Goal: Unclear

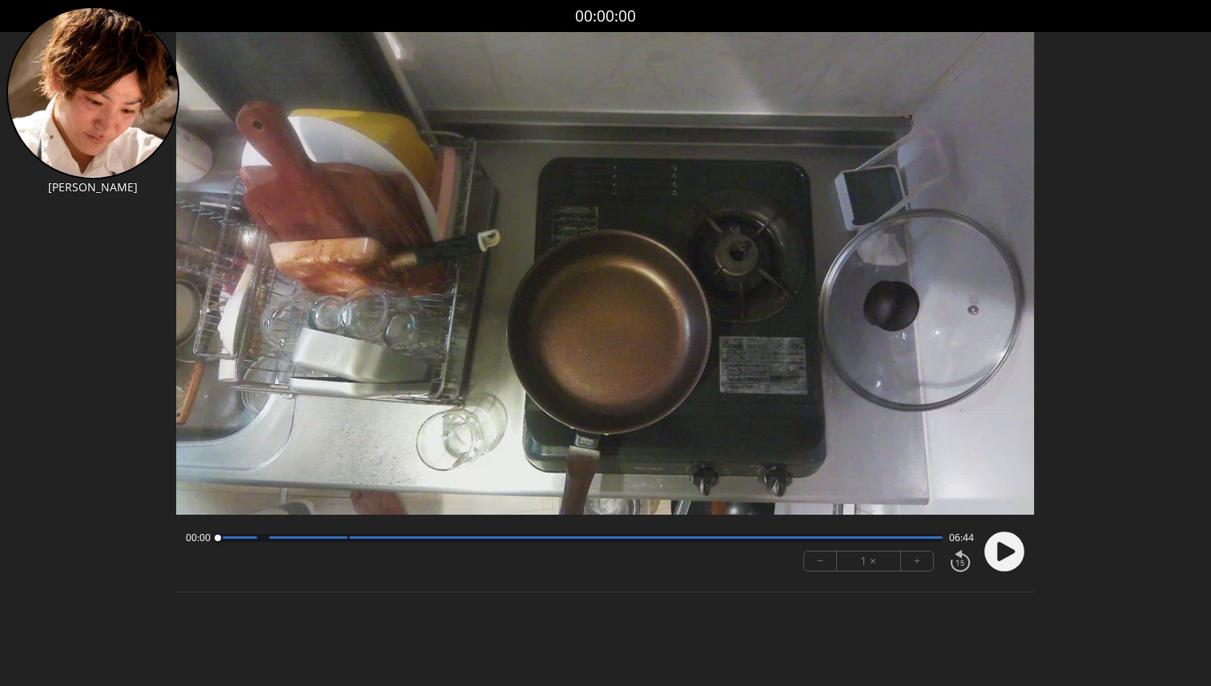
click at [1002, 557] on icon at bounding box center [1006, 550] width 18 height 19
click at [1002, 557] on circle at bounding box center [1004, 552] width 40 height 40
click at [1002, 557] on icon at bounding box center [1006, 550] width 18 height 19
click at [239, 539] on div at bounding box center [579, 538] width 725 height 8
click at [250, 537] on div at bounding box center [240, 539] width 22 height 22
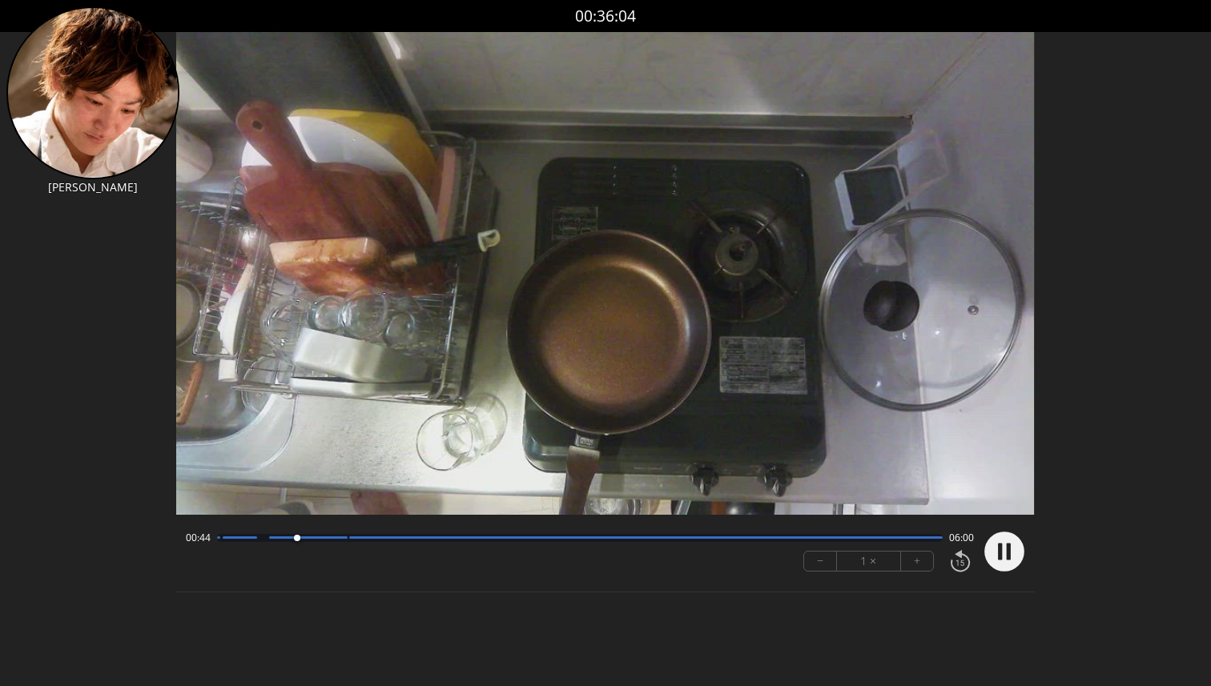
click at [325, 537] on div at bounding box center [308, 538] width 78 height 2
click at [342, 538] on div at bounding box center [308, 538] width 78 height 2
click at [354, 541] on div at bounding box center [579, 538] width 725 height 8
